Goal: Navigation & Orientation: Find specific page/section

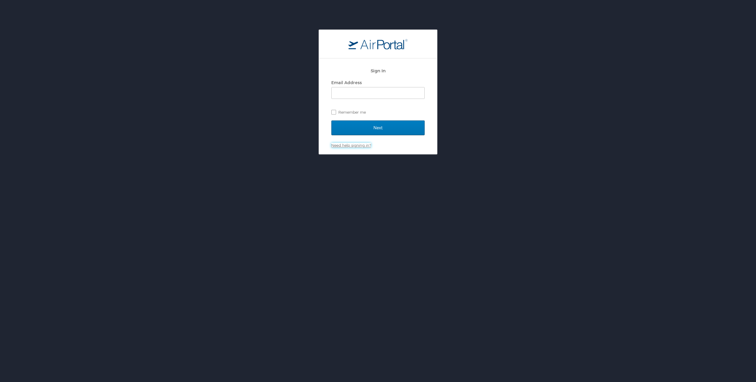
click at [358, 145] on link "Need help signing in?" at bounding box center [351, 145] width 40 height 5
click at [357, 156] on link "Forgot password?" at bounding box center [348, 155] width 34 height 5
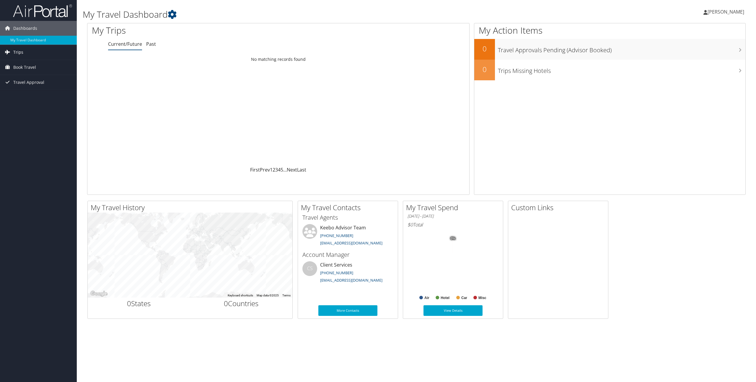
click at [24, 54] on link "Trips" at bounding box center [38, 52] width 77 height 15
click at [21, 94] on span "Book Travel" at bounding box center [24, 94] width 23 height 15
click at [35, 125] on link "Book/Manage Online Trips" at bounding box center [38, 123] width 77 height 9
click at [31, 52] on link "Trips" at bounding box center [38, 52] width 77 height 15
click at [23, 65] on link "Current/Future Trips" at bounding box center [38, 64] width 77 height 9
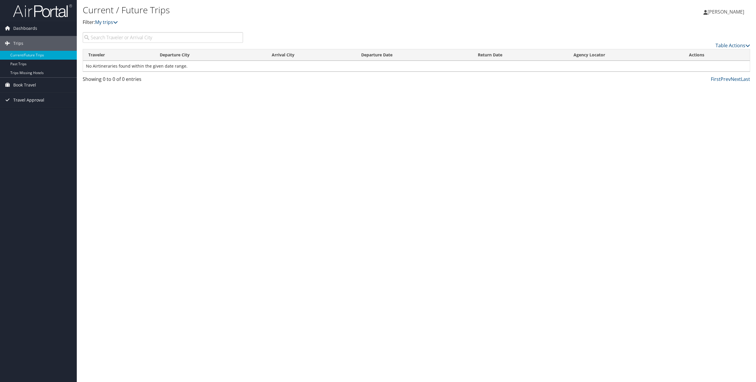
click at [30, 100] on span "Travel Approval" at bounding box center [28, 100] width 31 height 15
click at [29, 111] on link "Pending Trip Approvals" at bounding box center [38, 112] width 77 height 9
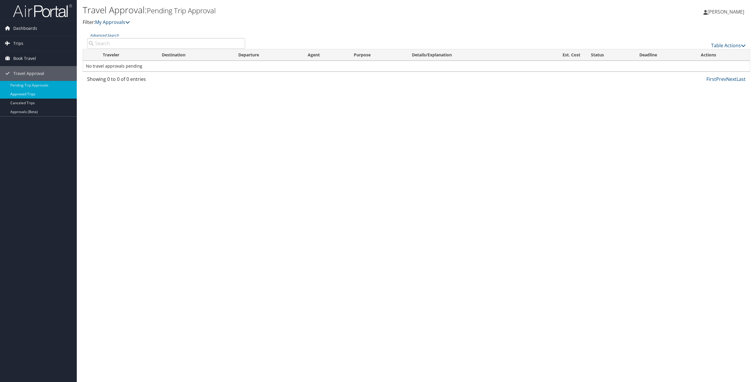
click at [28, 93] on link "Approved Trips" at bounding box center [38, 94] width 77 height 9
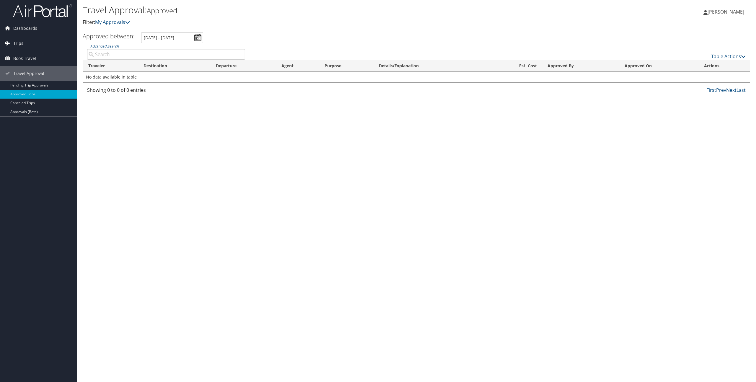
click at [23, 44] on link "Trips" at bounding box center [38, 43] width 77 height 15
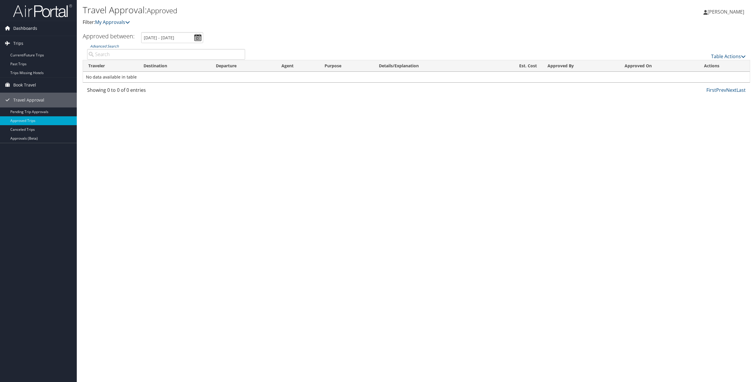
click at [23, 28] on span "Dashboards" at bounding box center [25, 28] width 24 height 15
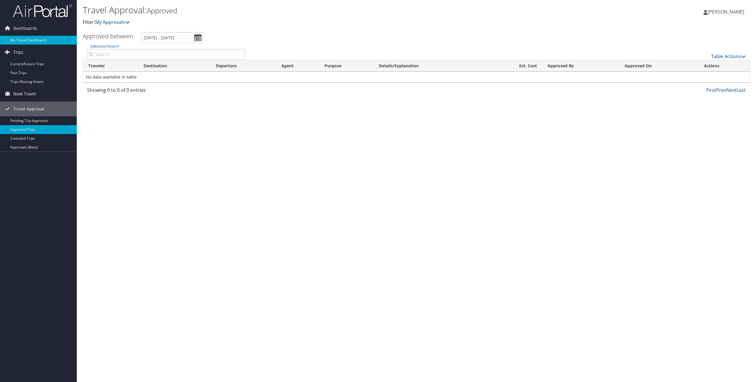
click at [23, 40] on link "My Travel Dashboard" at bounding box center [38, 40] width 77 height 9
